Goal: Information Seeking & Learning: Learn about a topic

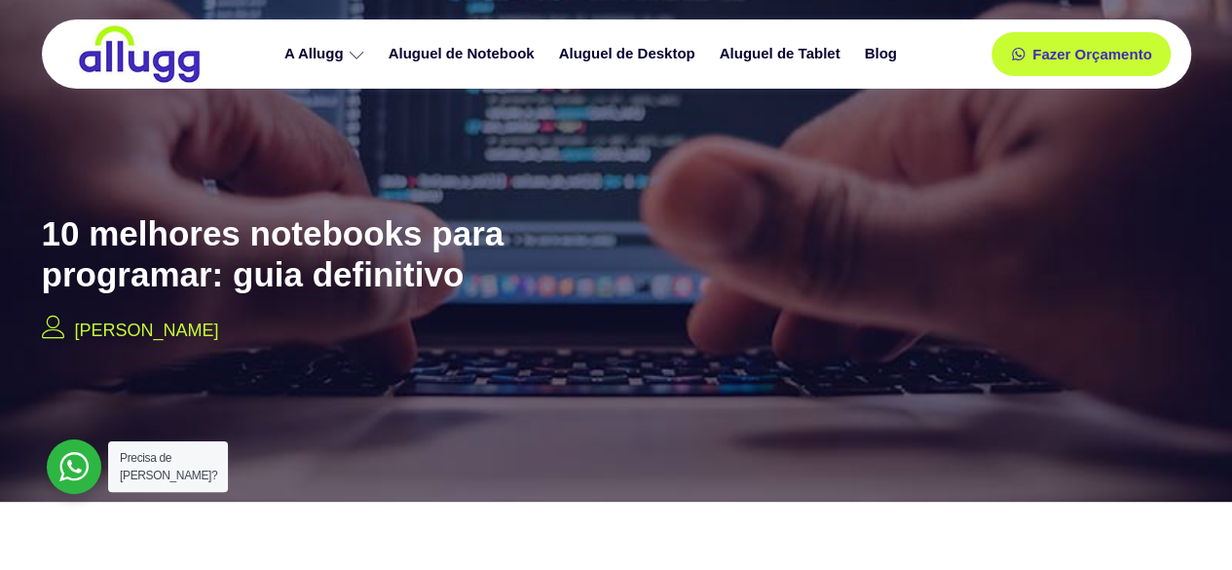
click at [282, 282] on h2 "10 melhores notebooks para programar: guia definitivo" at bounding box center [353, 254] width 623 height 82
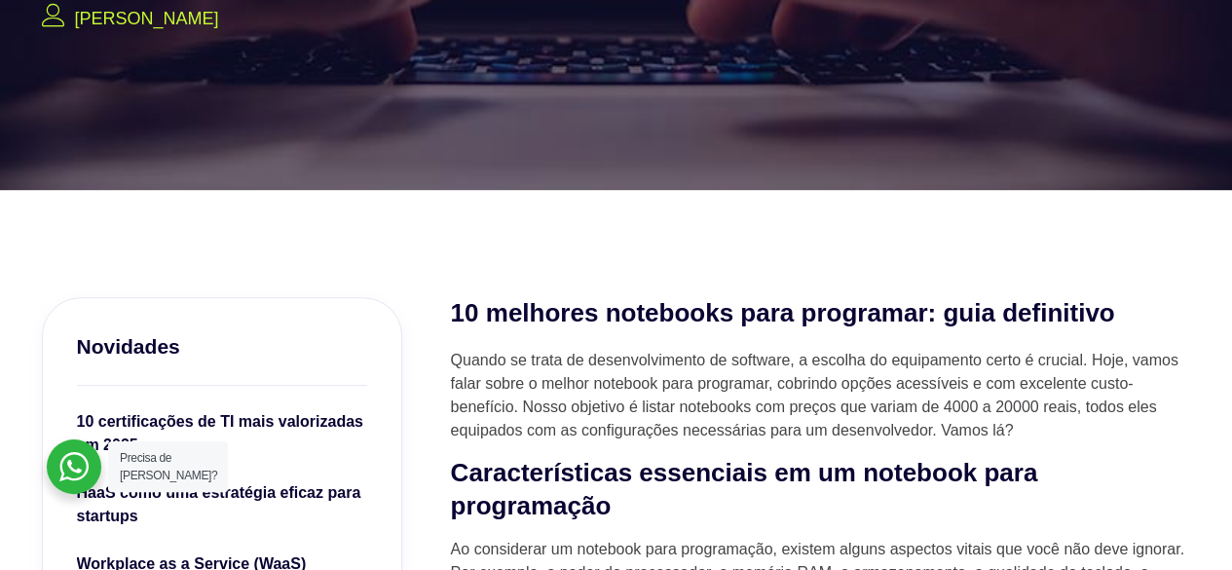
scroll to position [390, 0]
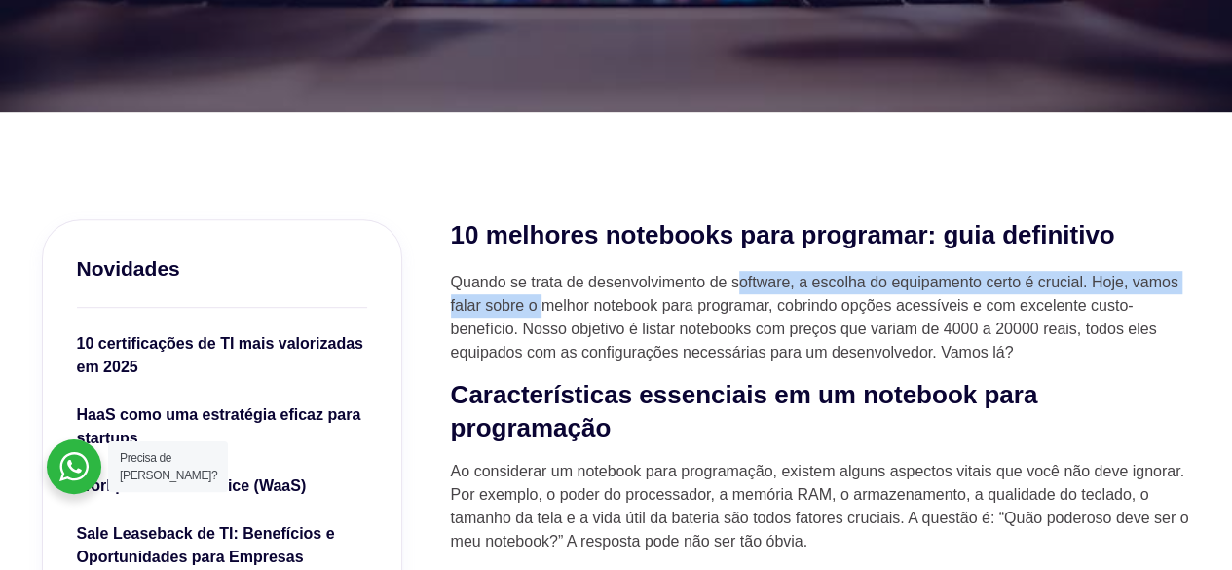
drag, startPoint x: 544, startPoint y: 307, endPoint x: 738, endPoint y: 274, distance: 197.6
click at [738, 274] on p "Quando se trata de desenvolvimento de software, a escolha do equipamento certo …" at bounding box center [821, 318] width 740 height 94
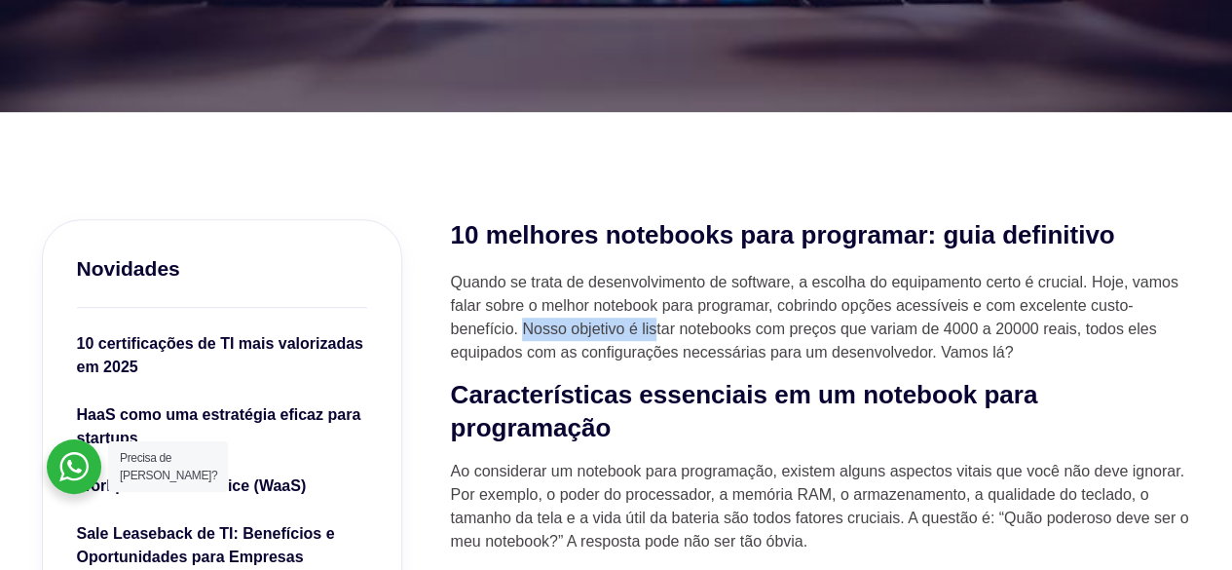
drag, startPoint x: 524, startPoint y: 336, endPoint x: 653, endPoint y: 329, distance: 128.8
click at [653, 329] on p "Quando se trata de desenvolvimento de software, a escolha do equipamento certo …" at bounding box center [821, 318] width 740 height 94
click at [715, 328] on p "Quando se trata de desenvolvimento de software, a escolha do equipamento certo …" at bounding box center [821, 318] width 740 height 94
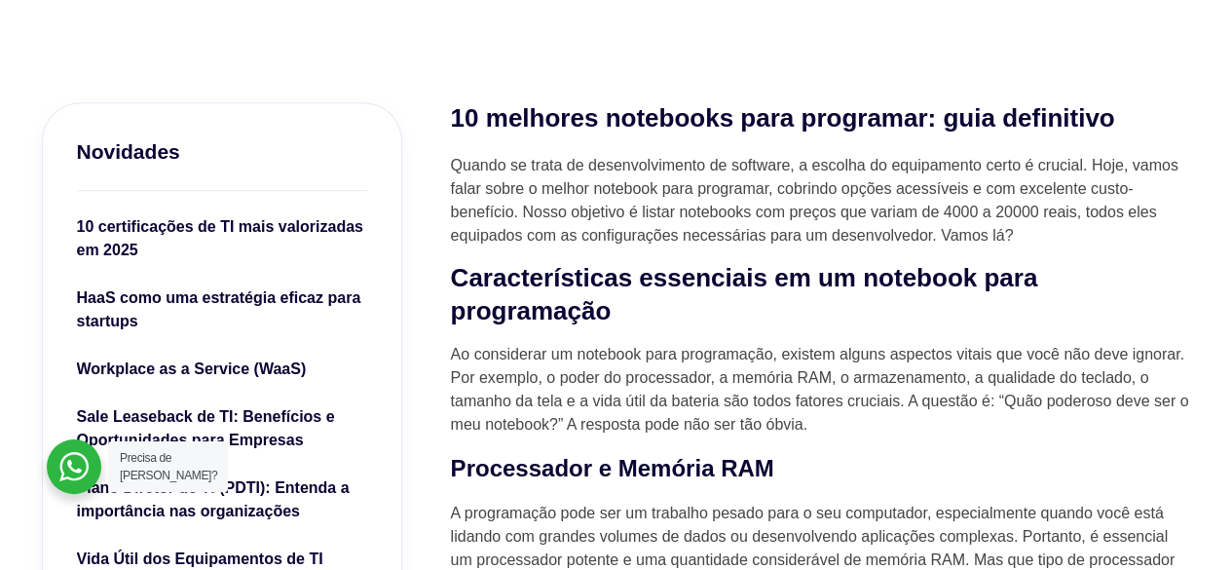
scroll to position [546, 0]
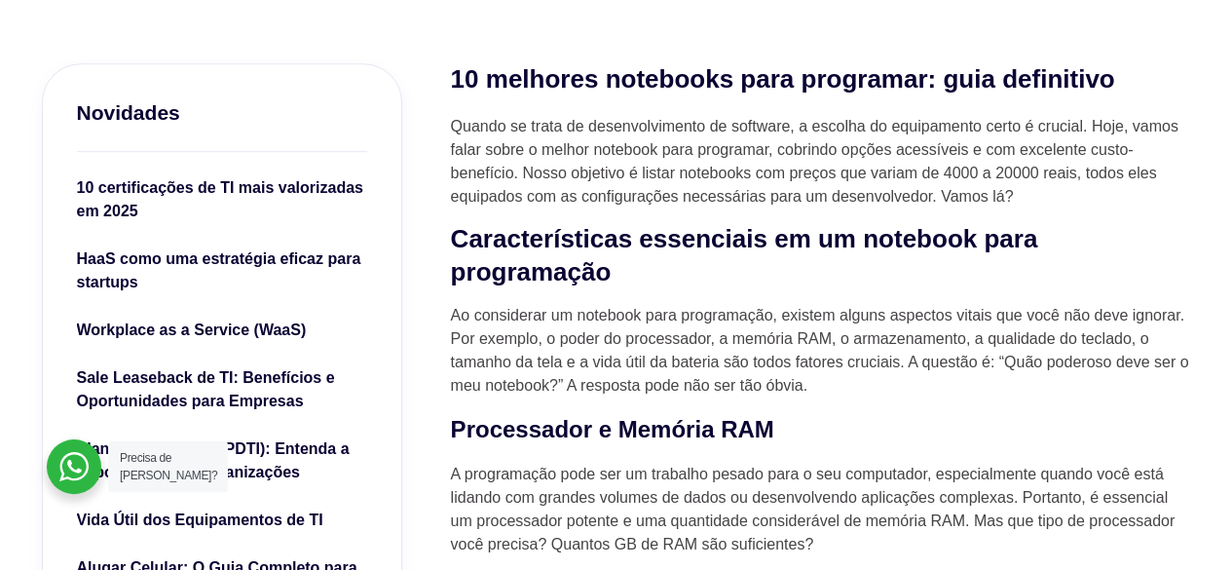
click at [796, 242] on strong "Características essenciais em um notebook para programação" at bounding box center [744, 255] width 587 height 62
drag, startPoint x: 535, startPoint y: 315, endPoint x: 637, endPoint y: 323, distance: 102.7
click at [637, 323] on p "Ao considerar um notebook para programação, existem alguns aspectos vitais que …" at bounding box center [821, 351] width 740 height 94
click at [710, 352] on p "Ao considerar um notebook para programação, existem alguns aspectos vitais que …" at bounding box center [821, 351] width 740 height 94
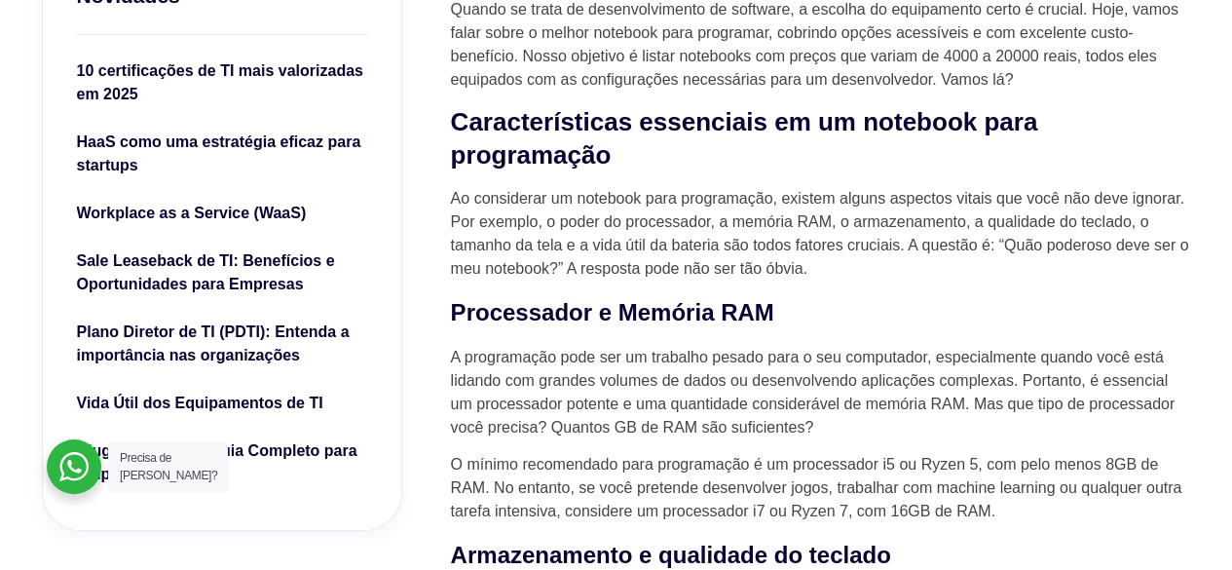
scroll to position [779, 0]
